Goal: Task Accomplishment & Management: Complete application form

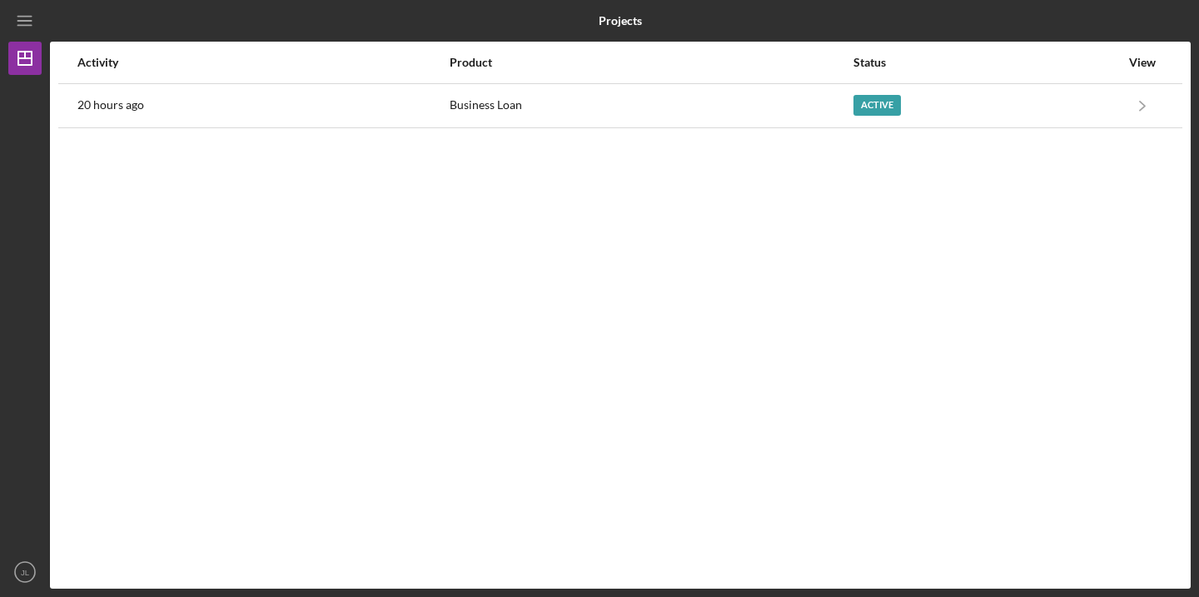
click at [1026, 82] on div "Status" at bounding box center [986, 62] width 266 height 40
click at [1026, 128] on div "Activity Product Status View 20 hours ago Business Loan Active Icon/Navigate Bu…" at bounding box center [620, 315] width 1140 height 547
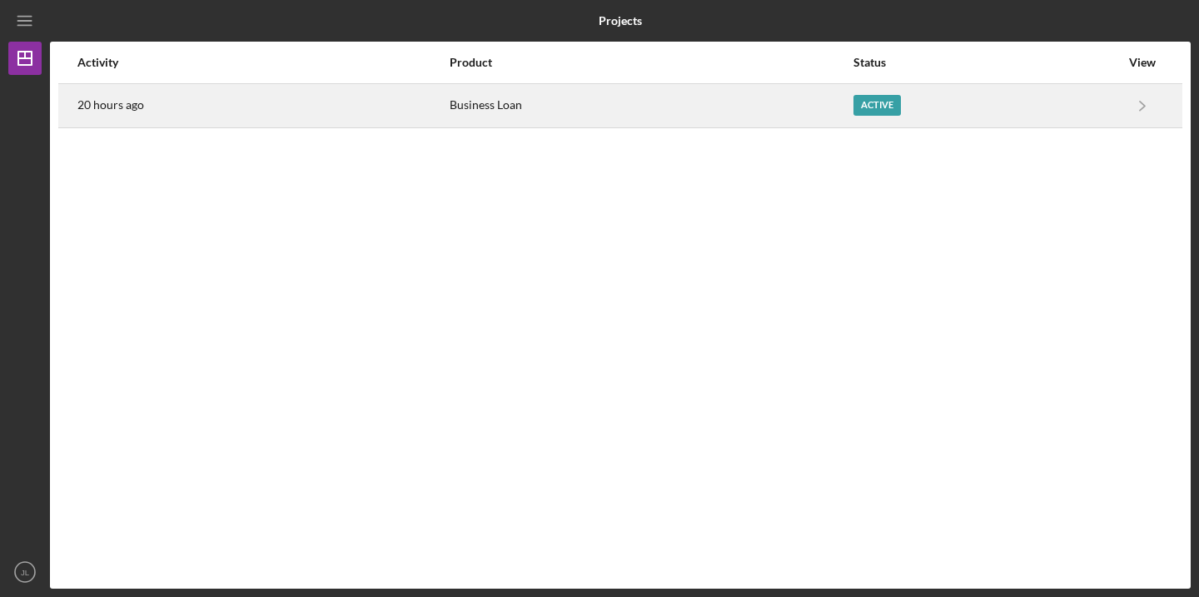
click at [1025, 112] on div "Active" at bounding box center [986, 106] width 266 height 42
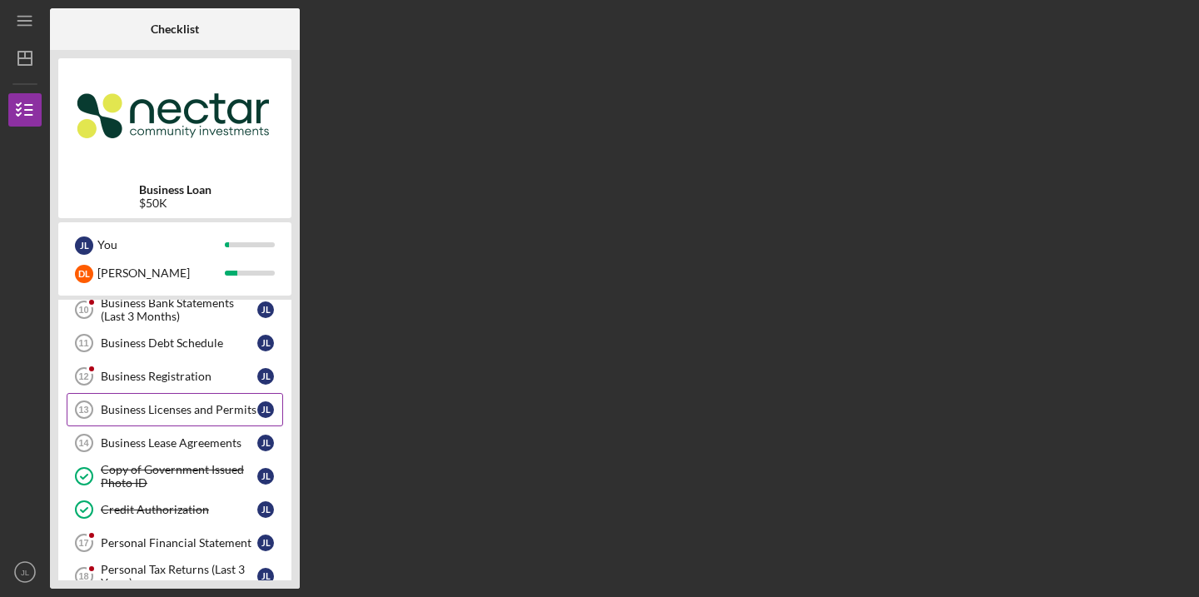
scroll to position [345, 0]
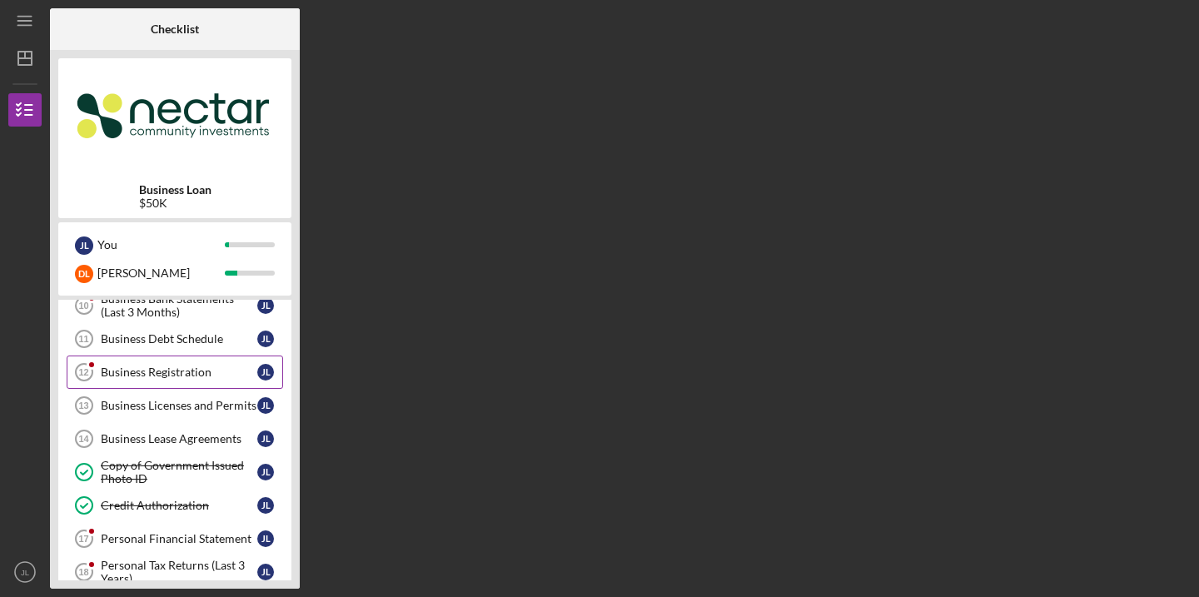
click at [135, 375] on div "Business Registration" at bounding box center [179, 371] width 156 height 13
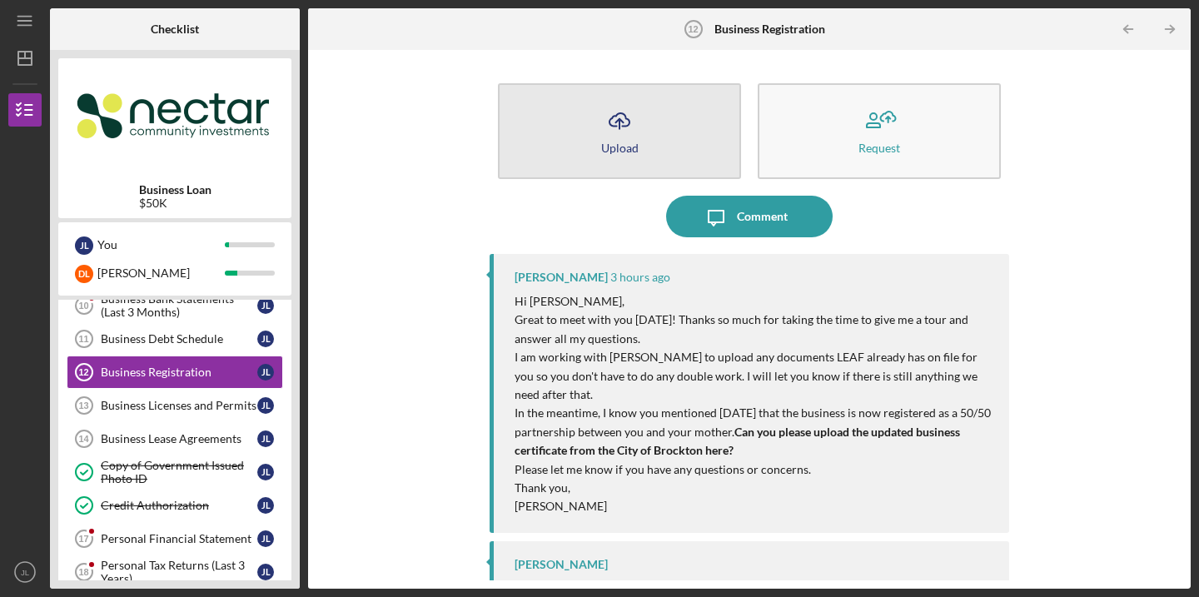
click at [659, 127] on button "Icon/Upload Upload" at bounding box center [619, 131] width 243 height 96
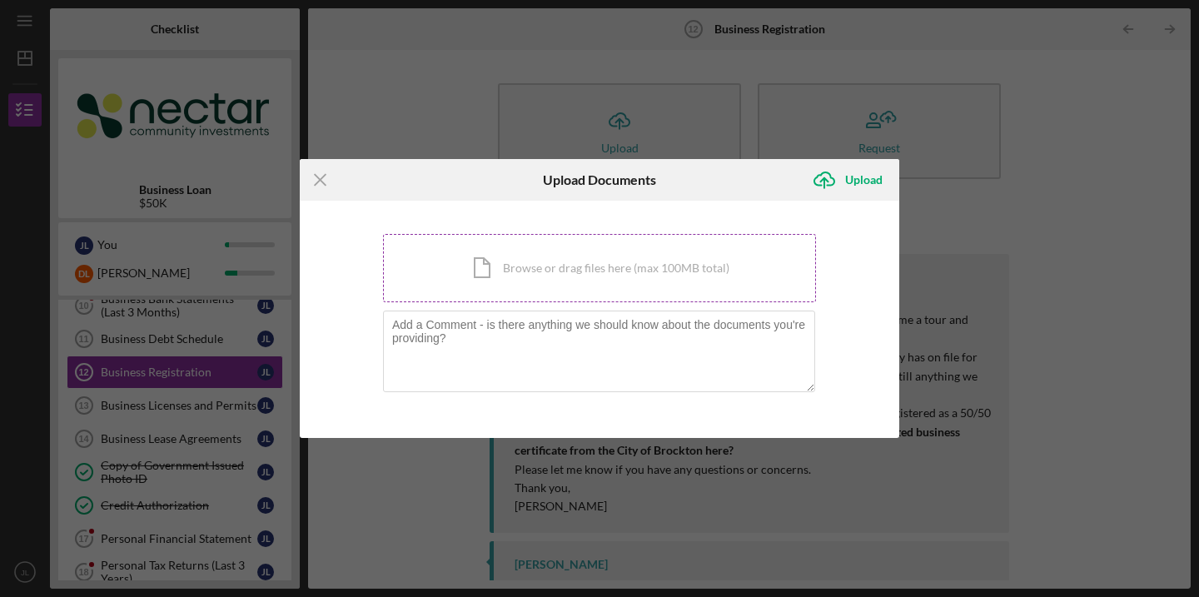
click at [565, 278] on div "Icon/Document Browse or drag files here (max 100MB total) Tap to choose files o…" at bounding box center [599, 268] width 433 height 68
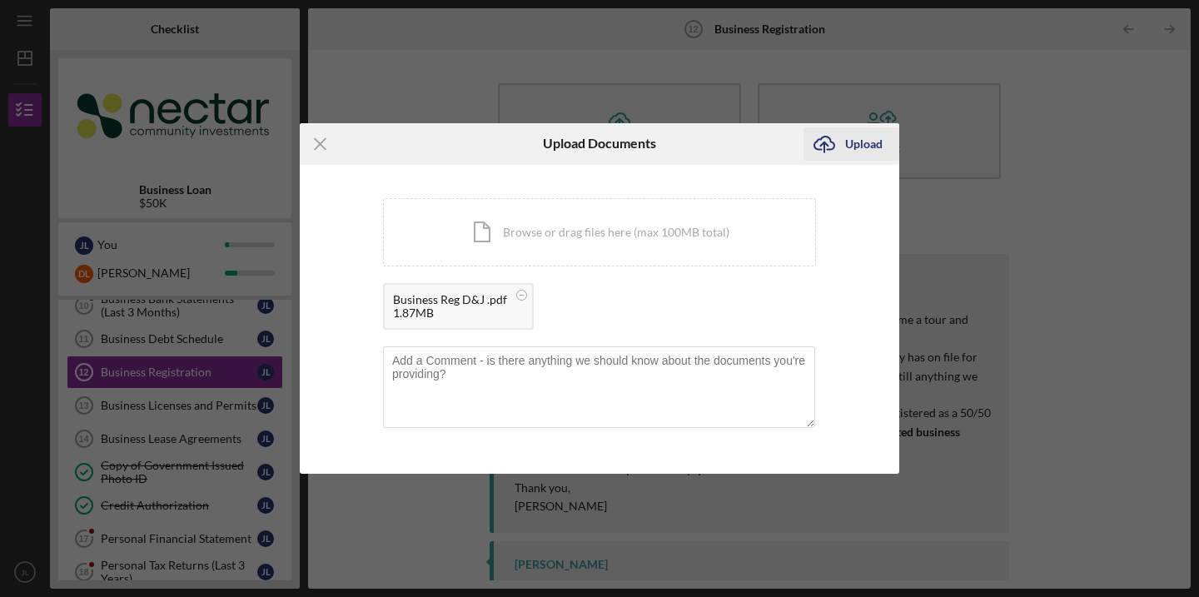
click at [867, 139] on div "Upload" at bounding box center [863, 143] width 37 height 33
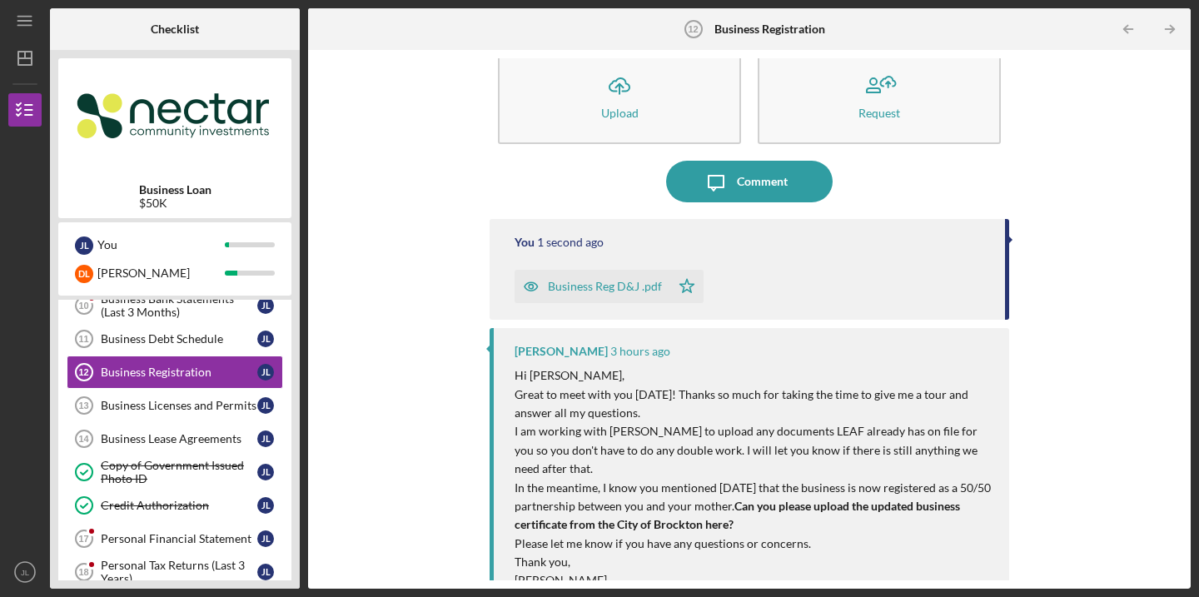
scroll to position [36, 0]
click at [788, 184] on button "Icon/Message Comment" at bounding box center [749, 181] width 166 height 42
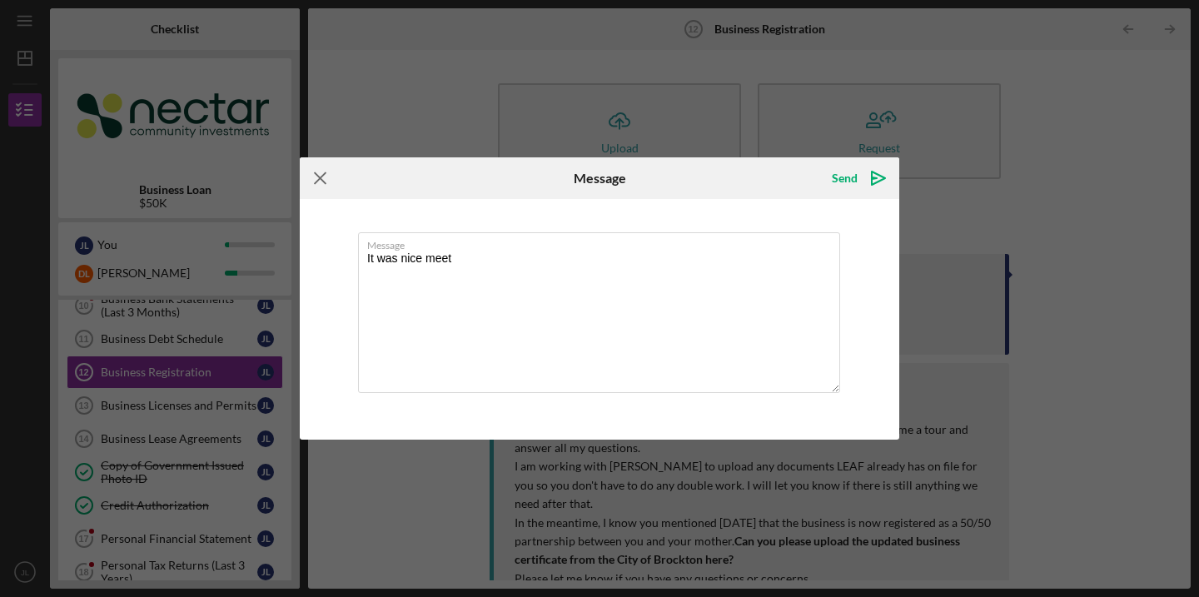
type textarea "It was nice meet"
click at [325, 174] on icon "Icon/Menu Close" at bounding box center [321, 178] width 42 height 42
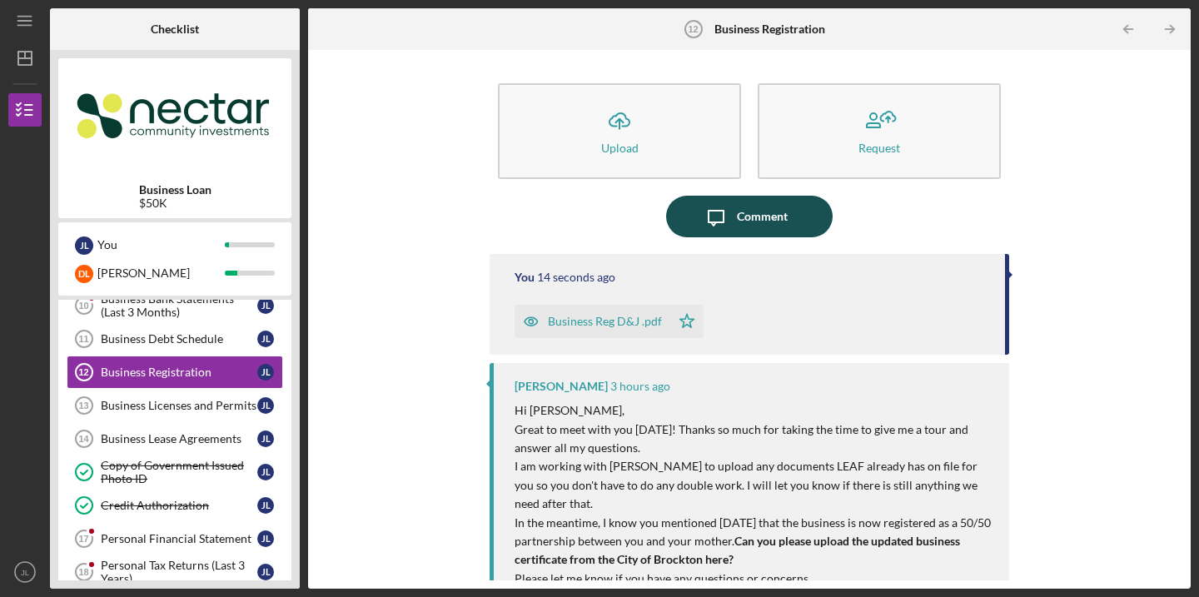
click at [768, 236] on div "Comment" at bounding box center [762, 217] width 51 height 42
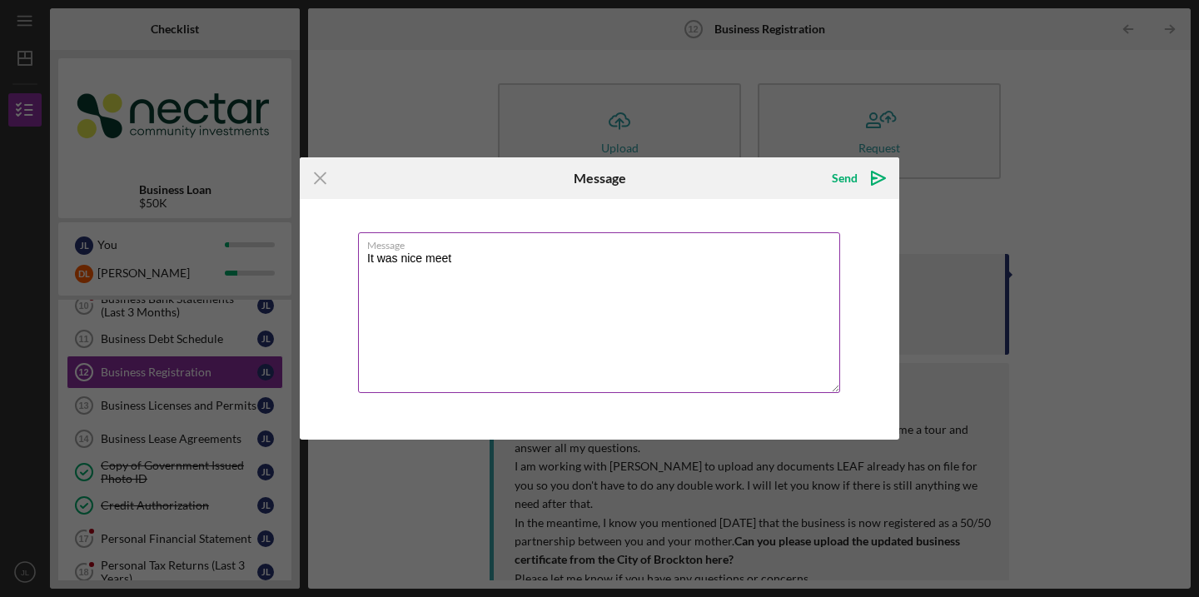
click at [763, 235] on label "Message" at bounding box center [603, 242] width 473 height 18
click at [763, 235] on textarea "It was nice meet" at bounding box center [599, 312] width 482 height 161
click at [742, 261] on textarea "It was nice meet" at bounding box center [599, 312] width 482 height 161
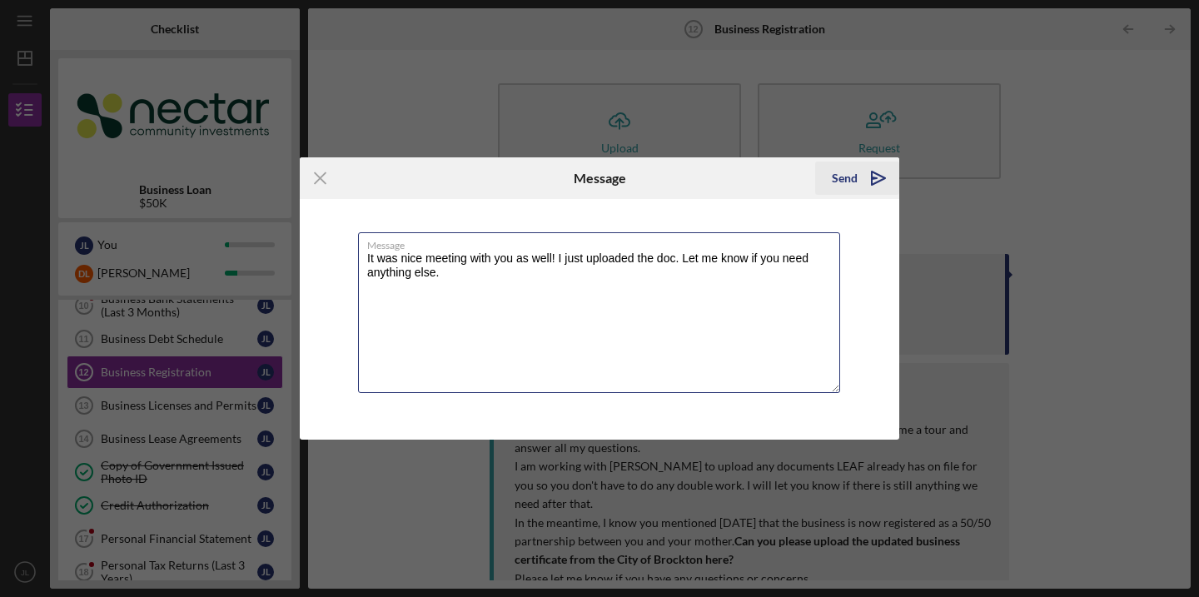
type textarea "It was nice meeting with you as well! I just uploaded the doc. Let me know if y…"
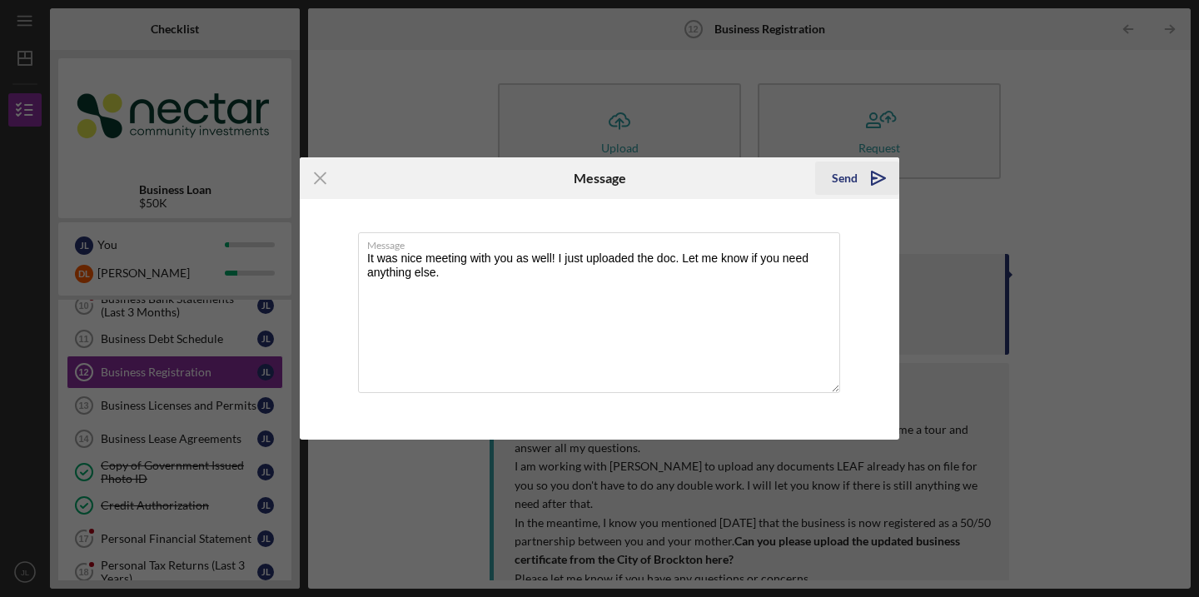
click at [850, 172] on div "Send" at bounding box center [845, 177] width 26 height 33
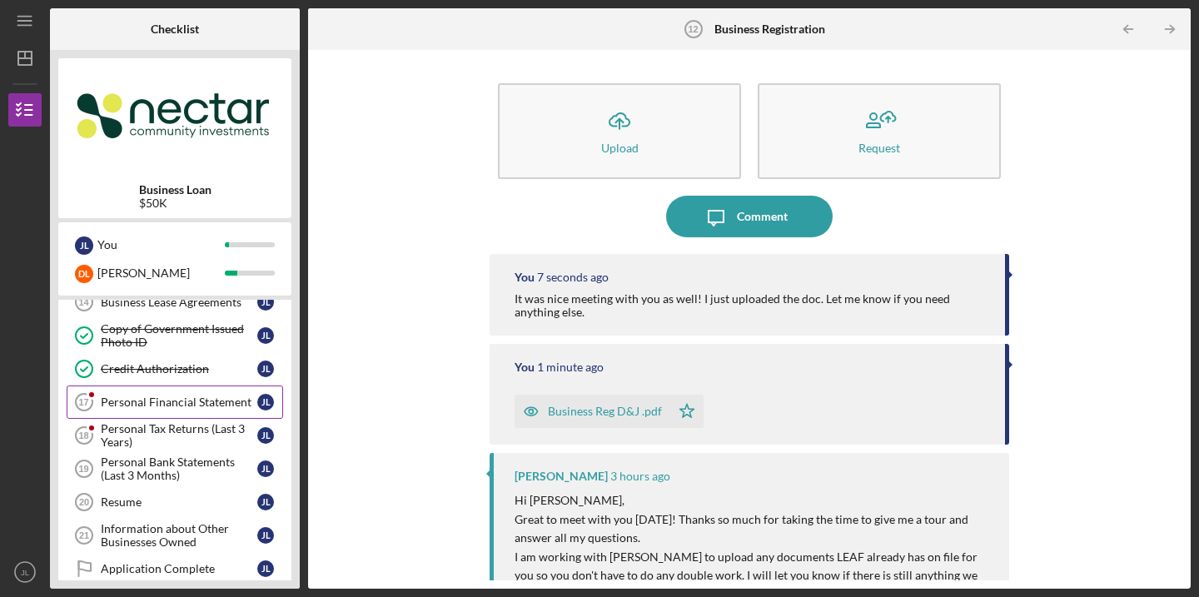
scroll to position [479, 0]
click at [130, 440] on div "Personal Tax Returns (Last 3 Years)" at bounding box center [179, 438] width 156 height 27
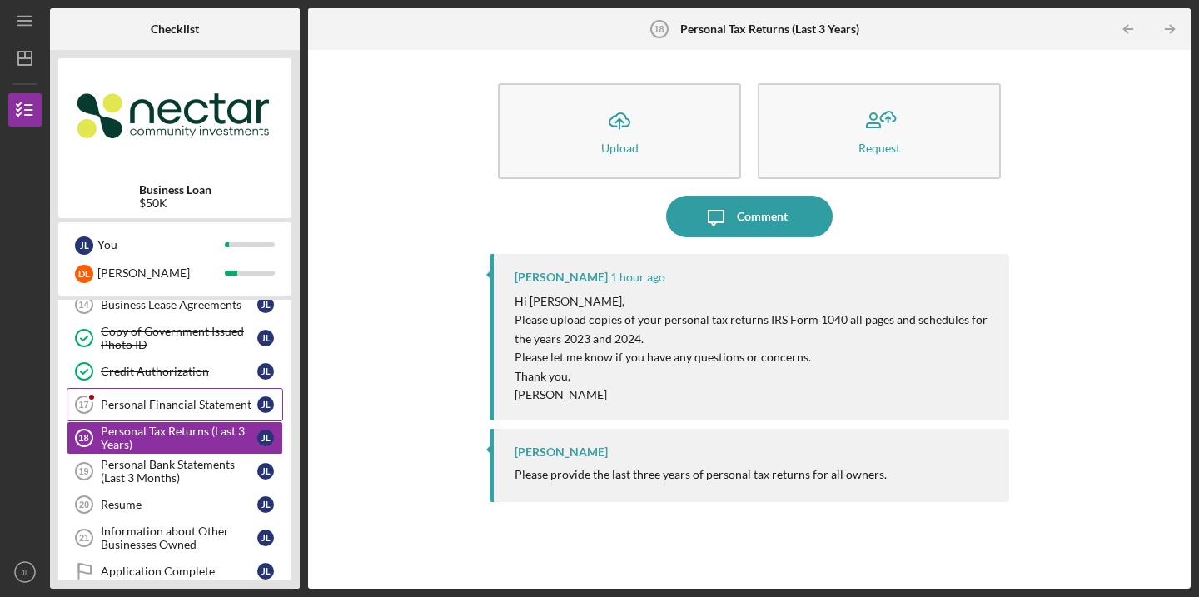
click at [167, 411] on link "Personal Financial Statement 17 Personal Financial Statement [PERSON_NAME]" at bounding box center [175, 404] width 216 height 33
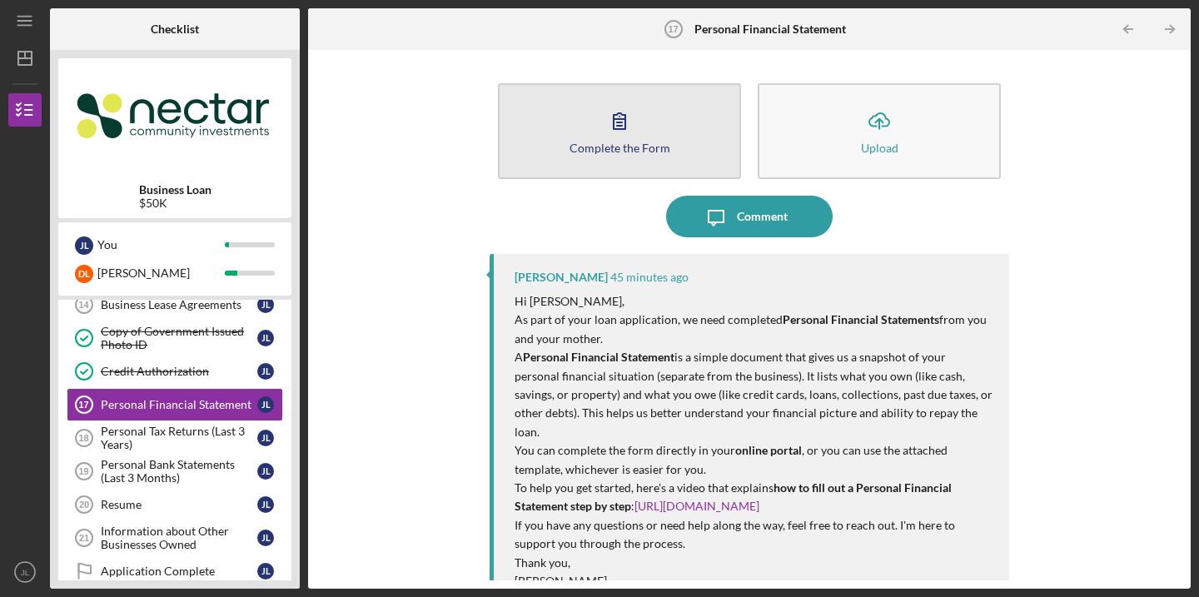
click at [648, 109] on button "Complete the Form Form" at bounding box center [619, 131] width 243 height 96
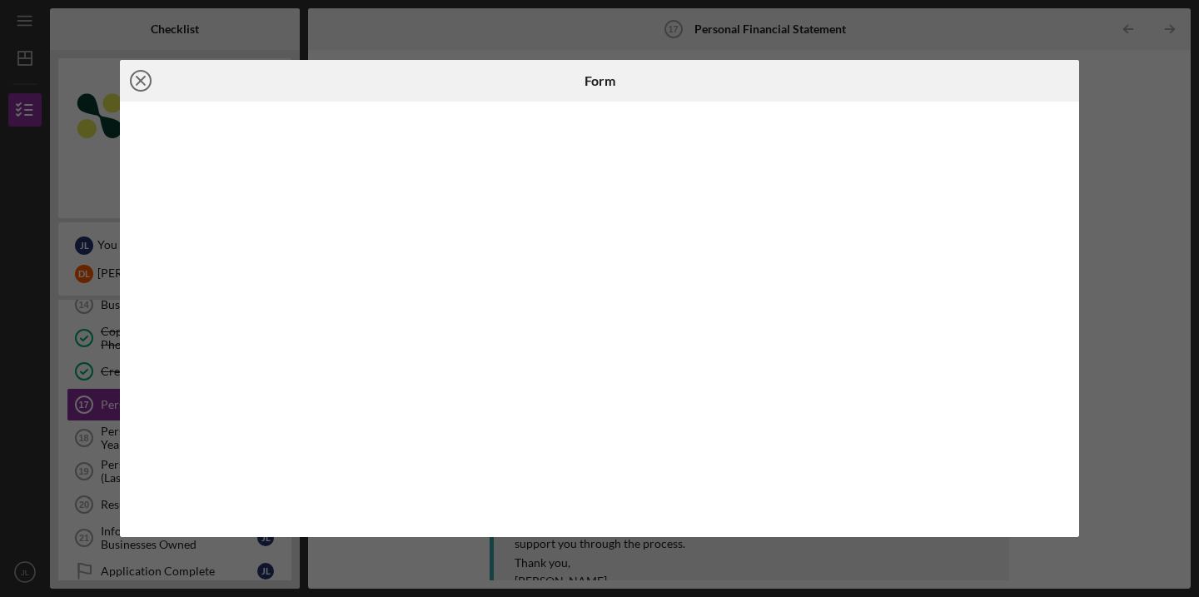
click at [134, 87] on icon "Icon/Close" at bounding box center [141, 81] width 42 height 42
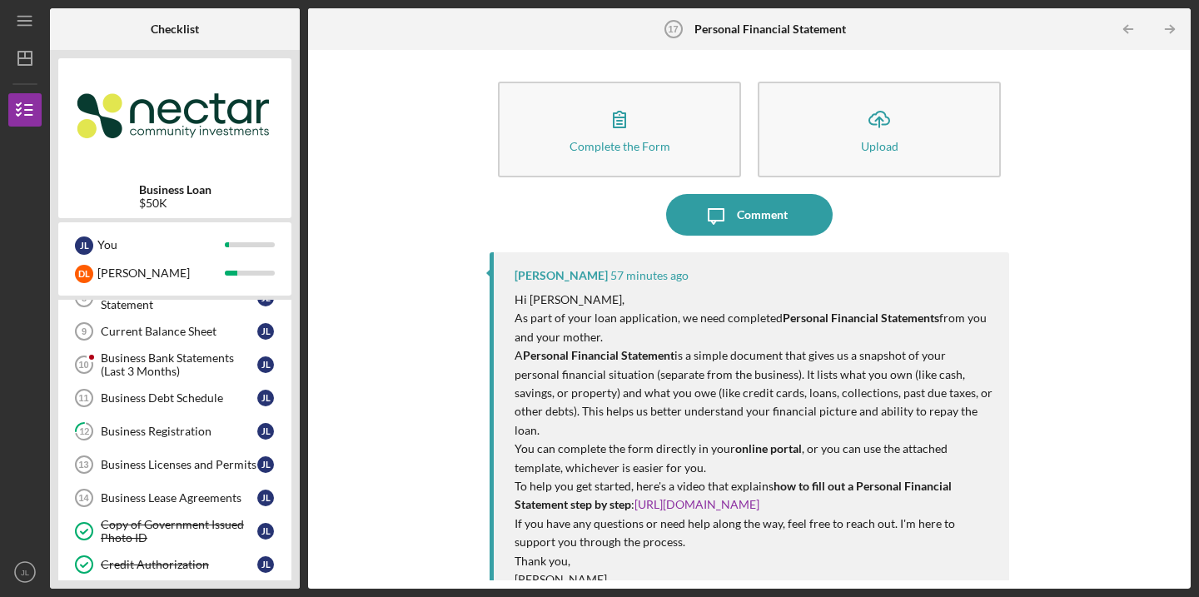
scroll to position [210, 0]
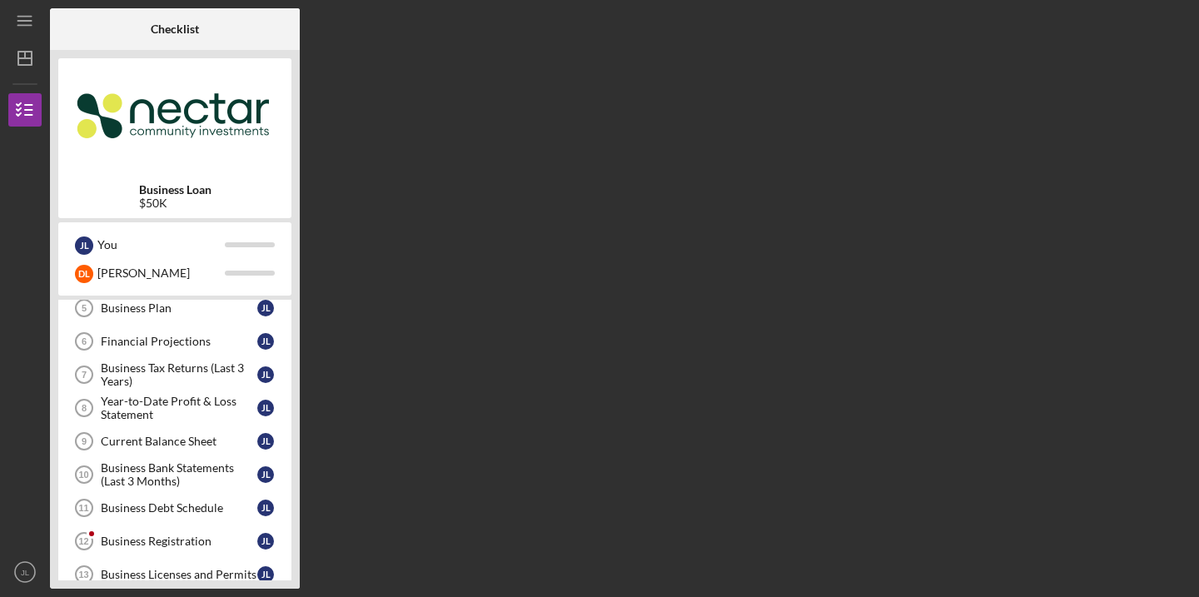
scroll to position [176, 0]
click at [161, 470] on div "Business Bank Statements (Last 3 Months)" at bounding box center [179, 473] width 156 height 27
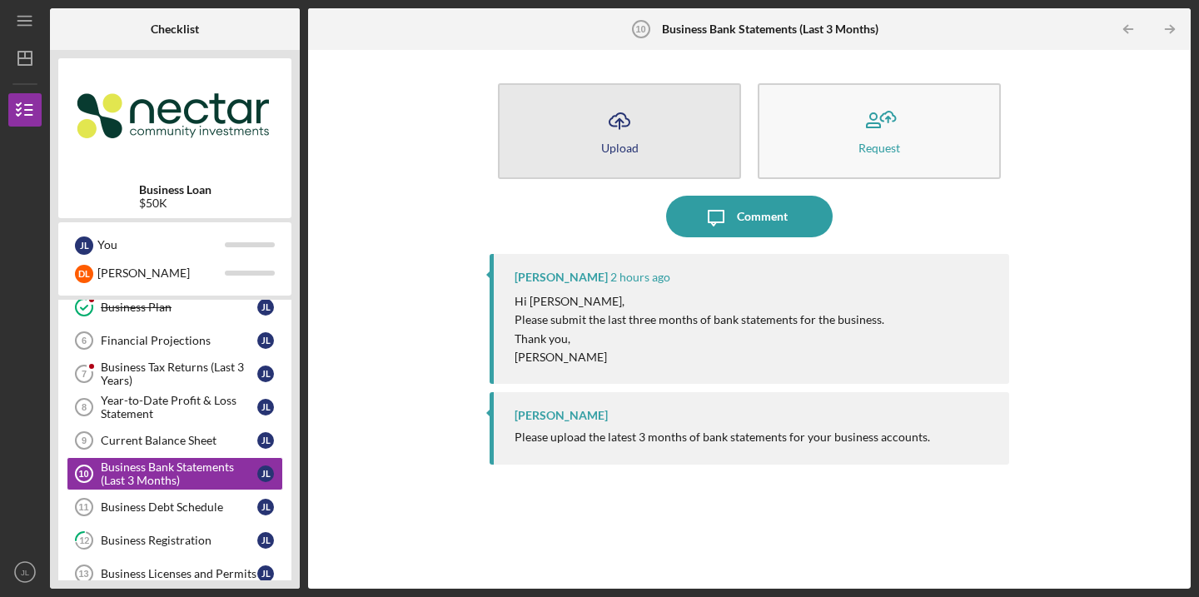
click at [658, 149] on button "Icon/Upload Upload" at bounding box center [619, 131] width 243 height 96
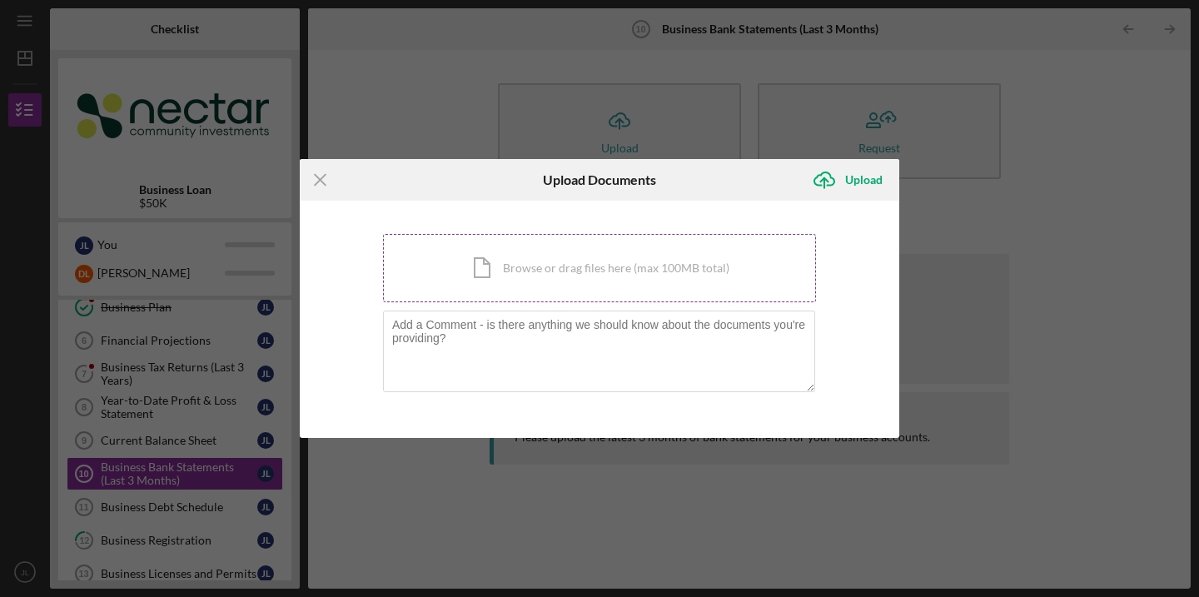
click at [512, 279] on div "Icon/Document Browse or drag files here (max 100MB total) Tap to choose files o…" at bounding box center [599, 268] width 433 height 68
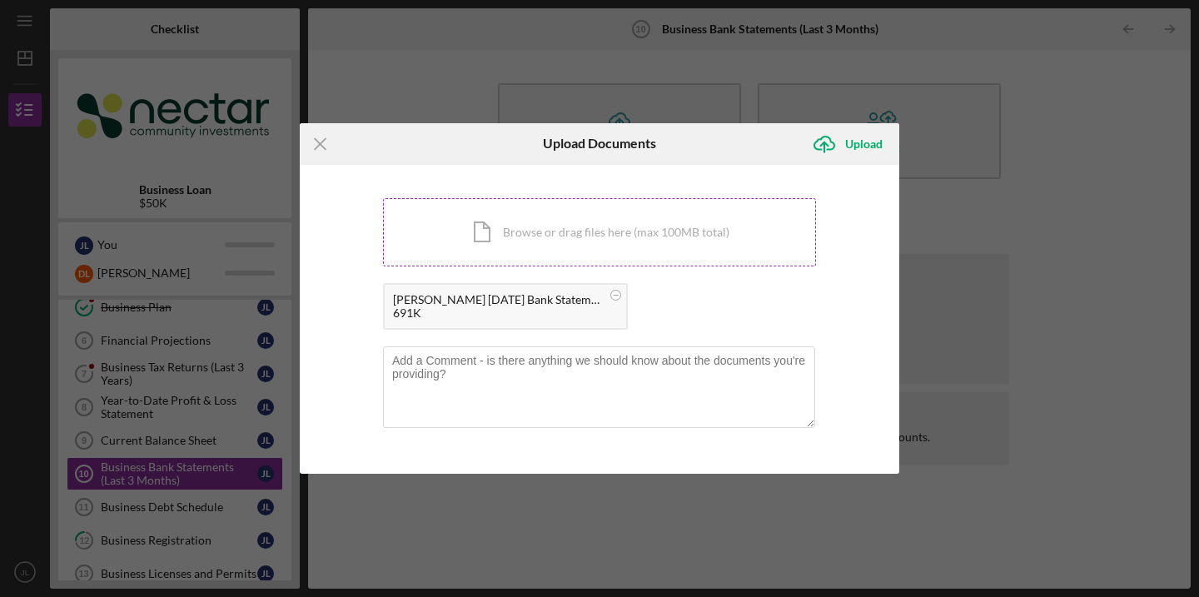
click at [676, 246] on div "Icon/Document Browse or drag files here (max 100MB total) Tap to choose files o…" at bounding box center [599, 232] width 433 height 68
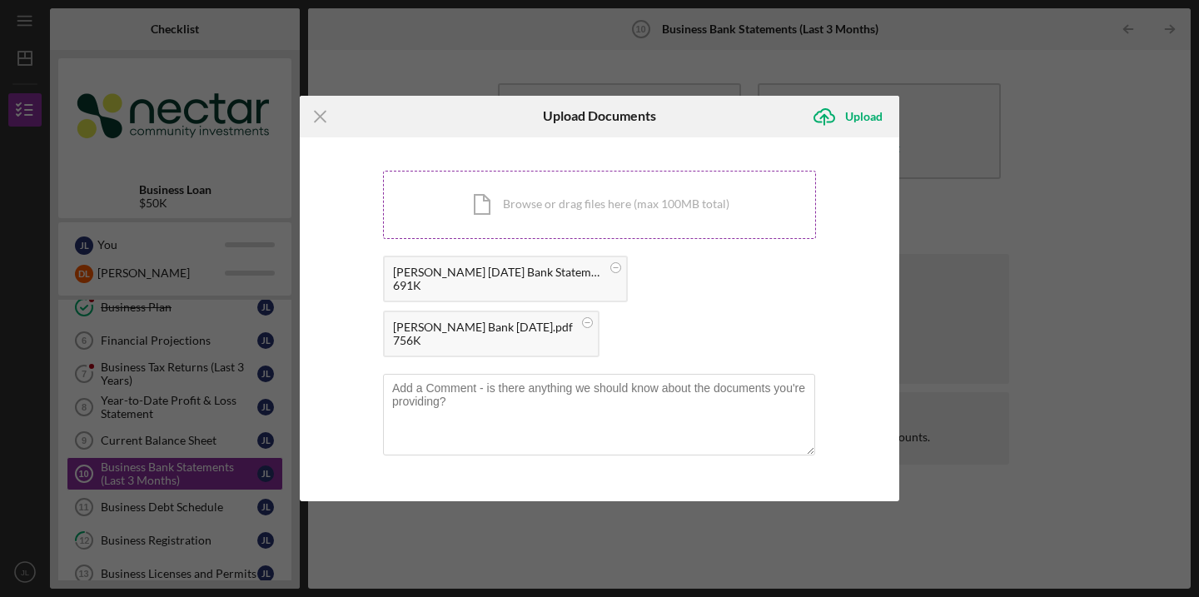
click at [679, 239] on div "Icon/Document Browse or drag files here (max 100MB total) Tap to choose files o…" at bounding box center [599, 205] width 433 height 68
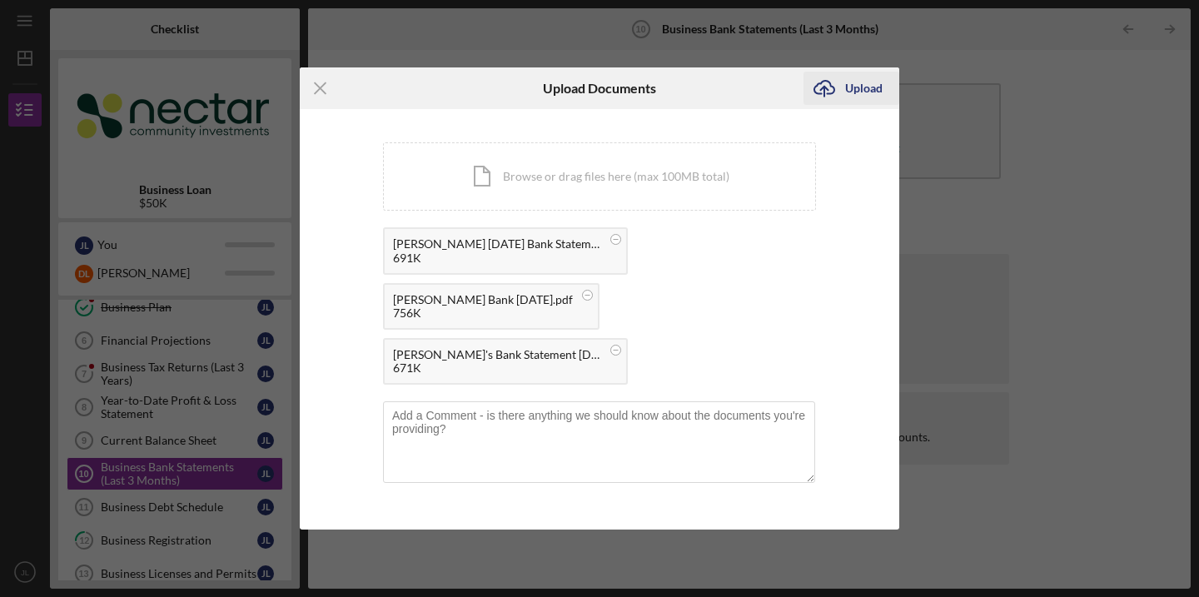
click at [846, 105] on div "Upload" at bounding box center [863, 88] width 37 height 33
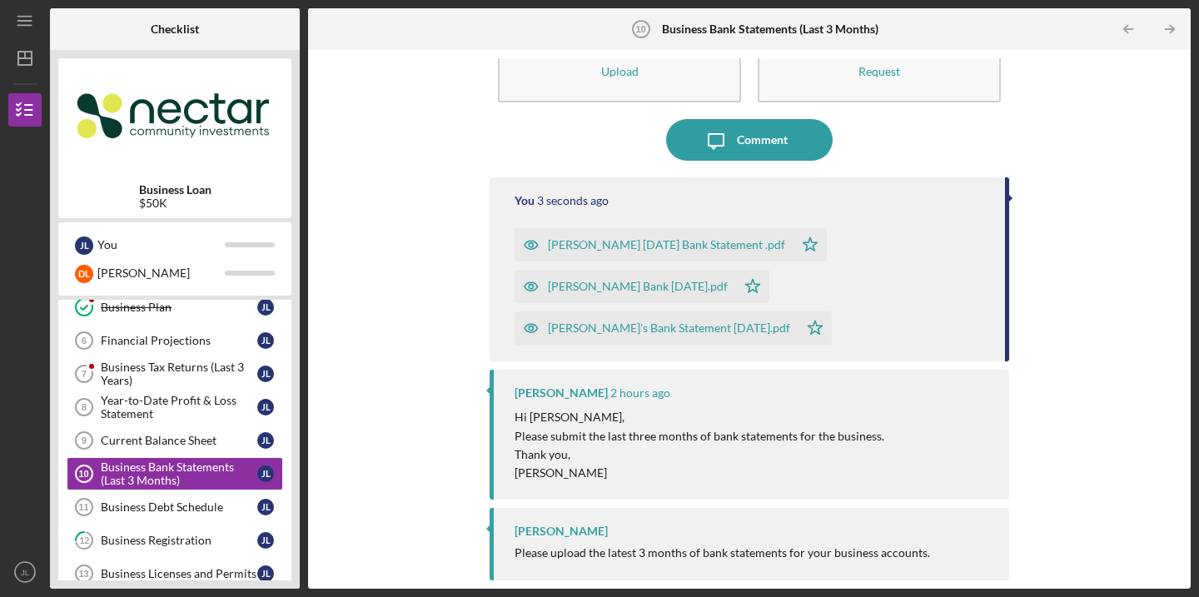
scroll to position [75, 0]
